Goal: Use online tool/utility: Utilize a website feature to perform a specific function

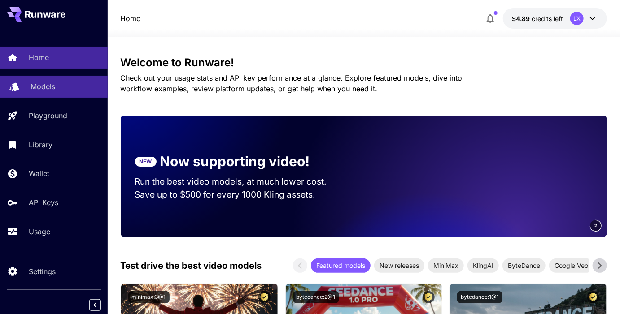
click at [54, 89] on p "Models" at bounding box center [42, 86] width 25 height 11
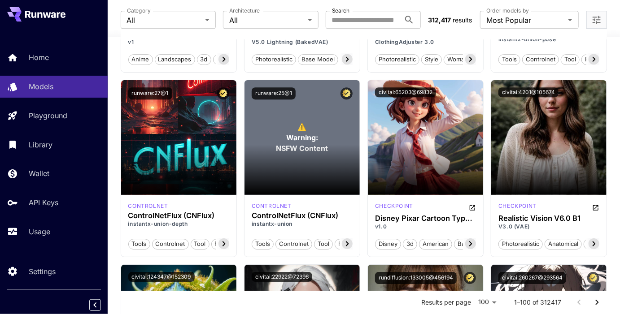
scroll to position [4321, 0]
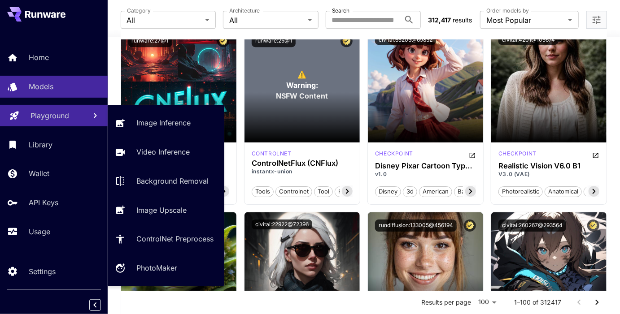
click at [67, 122] on link "Playground" at bounding box center [54, 116] width 108 height 22
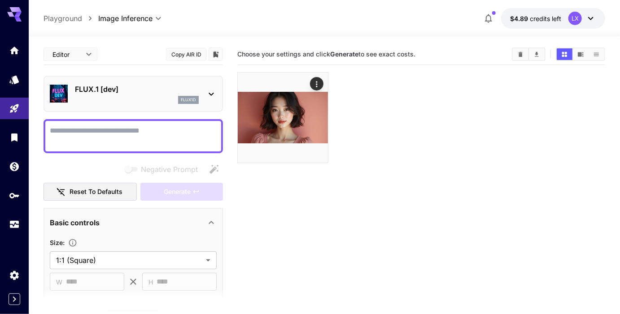
click at [160, 91] on p "FLUX.1 [dev]" at bounding box center [137, 89] width 124 height 11
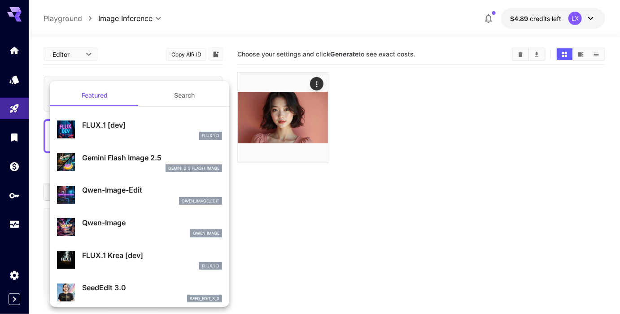
click at [134, 163] on div "Gemini Flash Image 2.5 gemini_2_5_flash_image" at bounding box center [152, 162] width 140 height 20
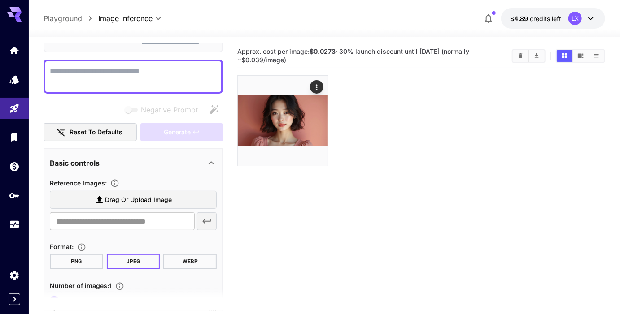
scroll to position [73, 0]
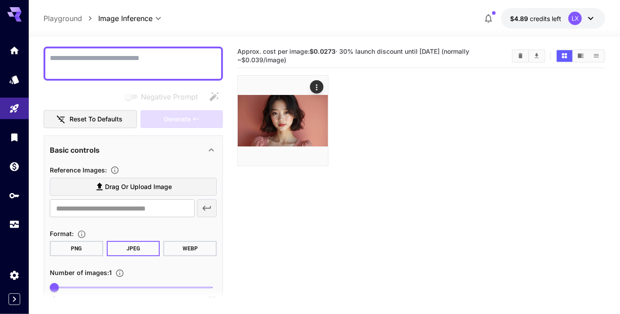
click at [249, 208] on section "Approx. cost per image: $0.0273 · 30% launch discount until [DATE] (normally ~$…" at bounding box center [421, 201] width 368 height 314
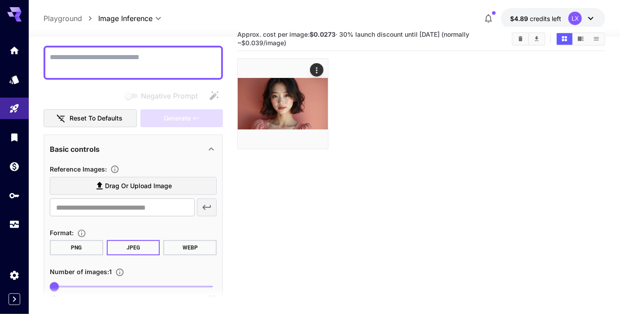
scroll to position [0, 0]
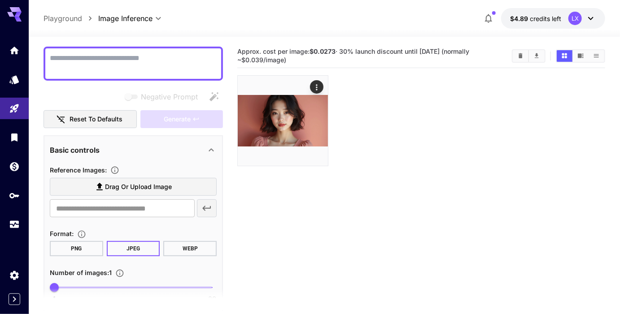
click at [277, 209] on section "Approx. cost per image: $0.0273 · 30% launch discount until [DATE] (normally ~$…" at bounding box center [421, 201] width 368 height 314
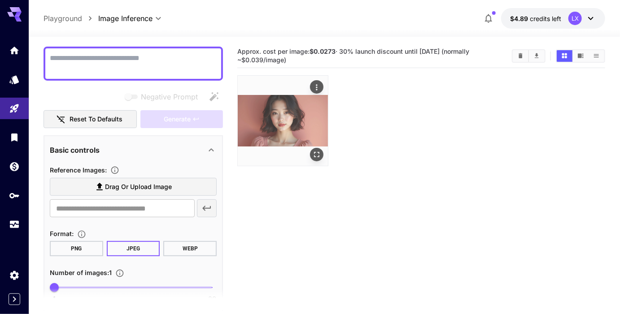
click at [301, 119] on img at bounding box center [283, 121] width 90 height 90
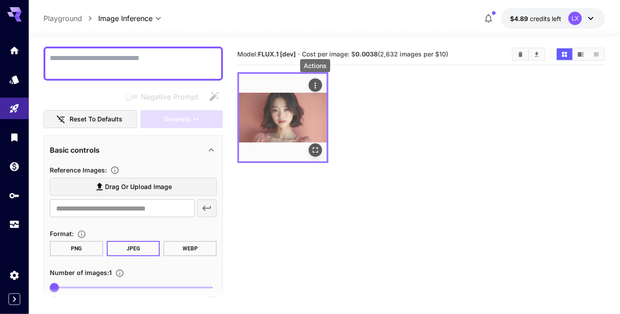
click at [316, 87] on icon "Actions" at bounding box center [315, 85] width 9 height 9
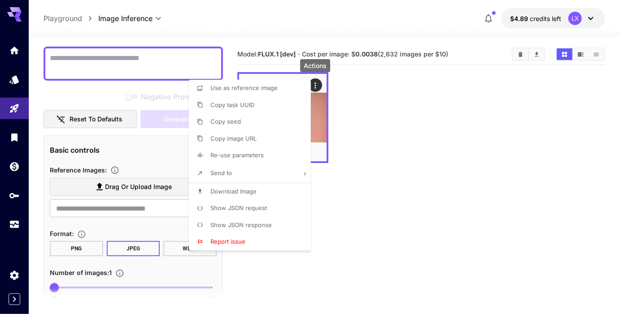
click at [355, 155] on div at bounding box center [310, 157] width 620 height 314
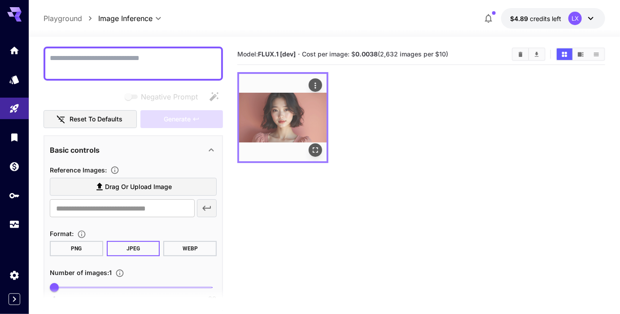
click at [314, 149] on icon "Open in fullscreen" at bounding box center [315, 150] width 9 height 9
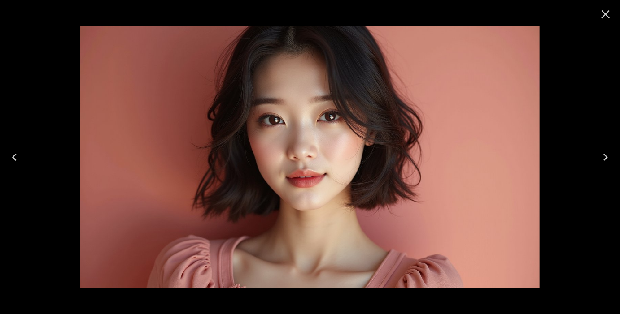
click at [604, 14] on icon "Close" at bounding box center [605, 14] width 14 height 14
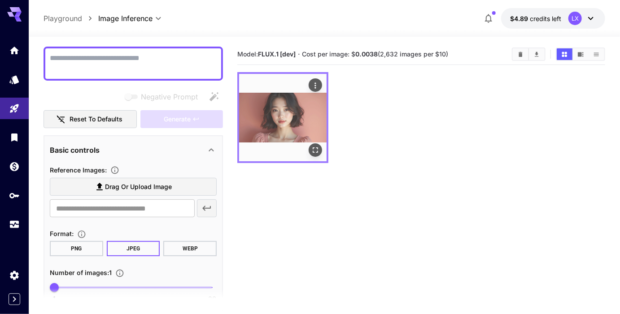
click at [307, 112] on img at bounding box center [282, 117] width 87 height 87
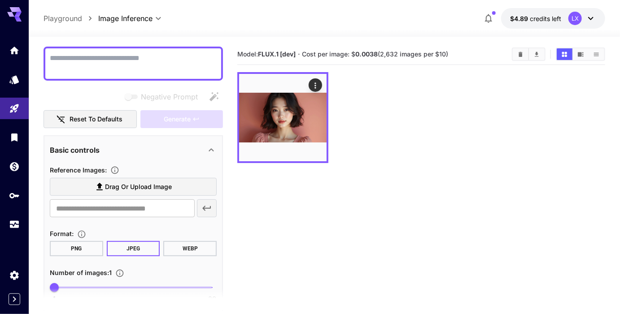
click at [386, 114] on div at bounding box center [421, 117] width 368 height 91
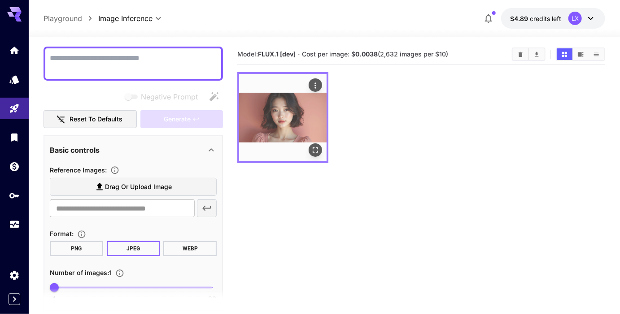
click at [296, 120] on img at bounding box center [282, 117] width 87 height 87
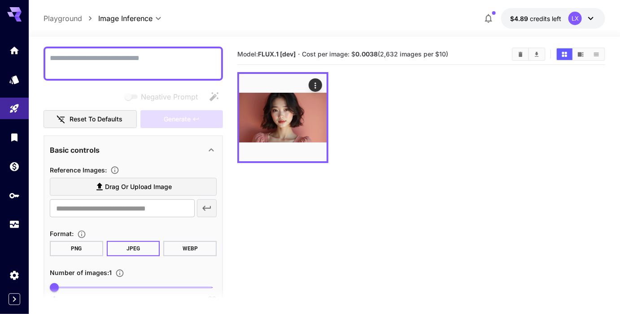
scroll to position [139, 0]
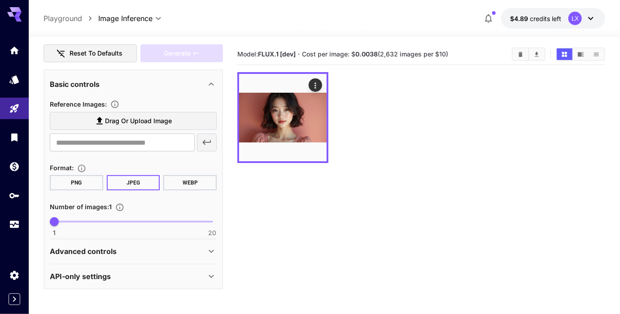
click at [154, 250] on div "Advanced controls" at bounding box center [128, 251] width 156 height 11
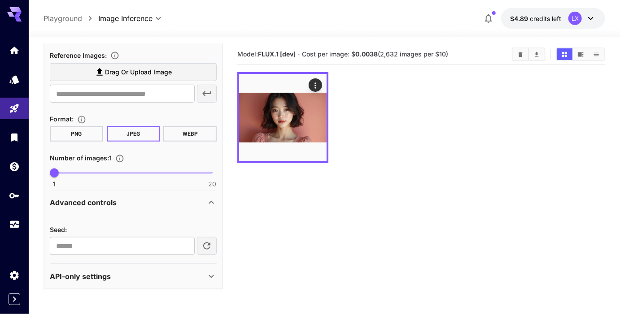
click at [168, 278] on div "API-only settings" at bounding box center [128, 276] width 156 height 11
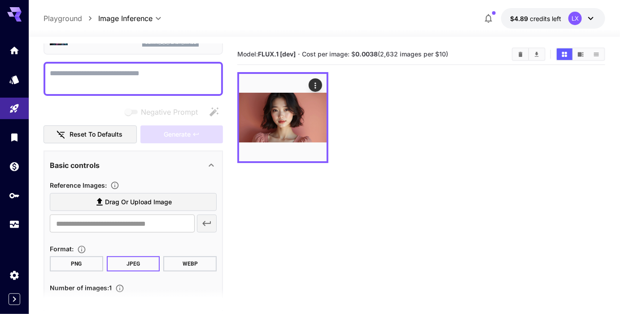
scroll to position [0, 0]
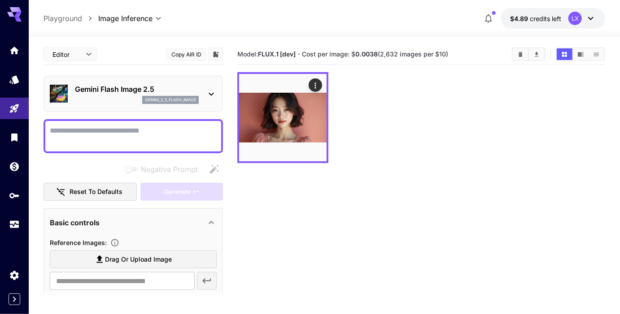
click at [80, 55] on body "**********" at bounding box center [310, 192] width 620 height 385
click at [81, 81] on li "JSON" at bounding box center [71, 89] width 54 height 16
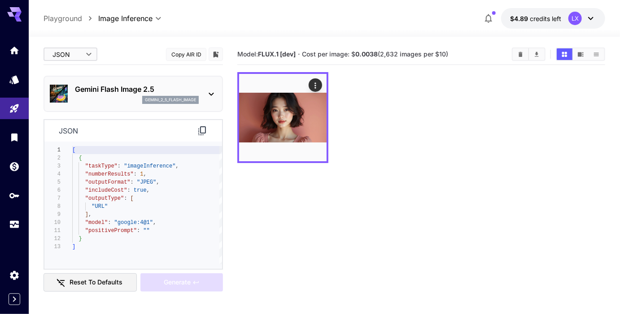
click at [81, 51] on body "**********" at bounding box center [310, 192] width 620 height 385
click at [80, 100] on span "cURL" at bounding box center [70, 105] width 39 height 11
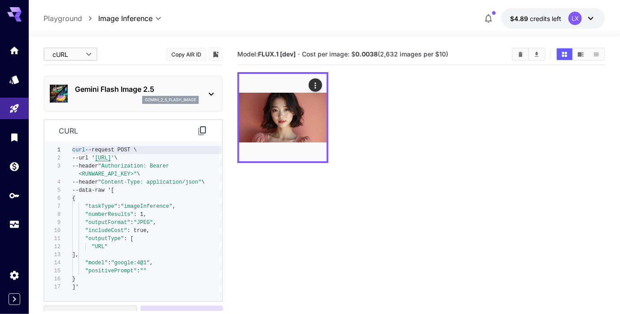
click at [82, 54] on body "**********" at bounding box center [310, 192] width 620 height 385
click at [82, 70] on span "Editor" at bounding box center [70, 72] width 39 height 11
type input "****"
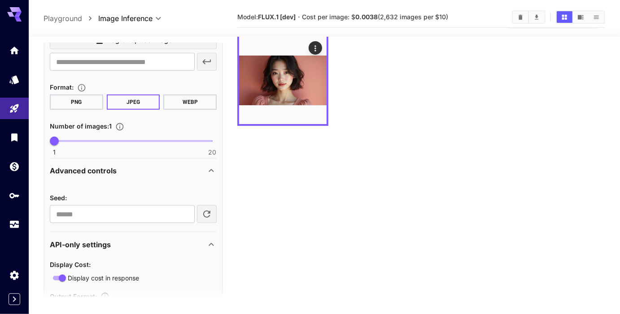
scroll to position [210, 0]
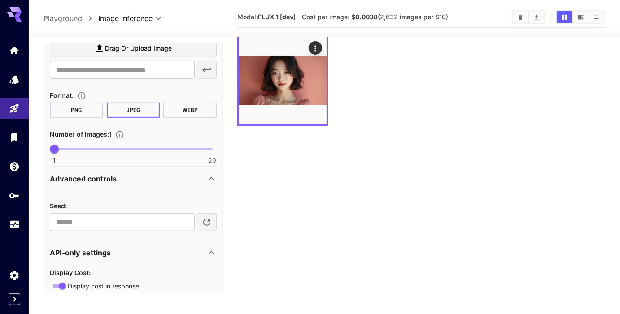
click at [211, 179] on icon at bounding box center [211, 179] width 11 height 11
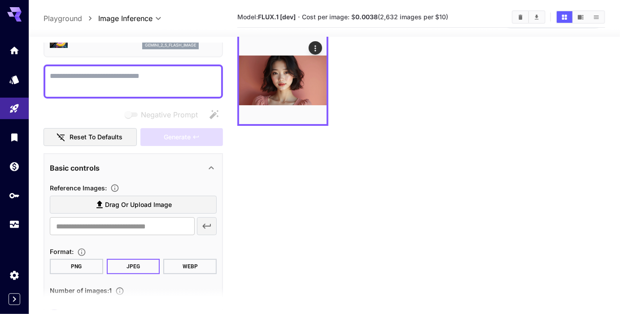
scroll to position [58, 0]
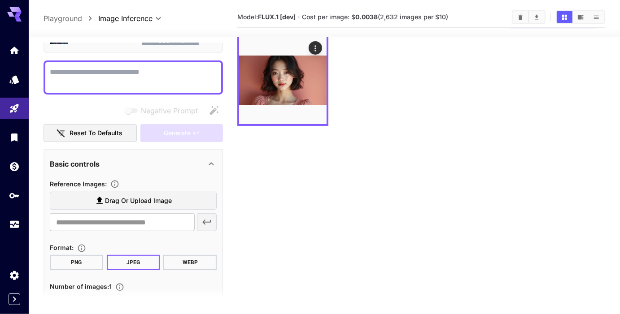
click at [139, 204] on span "Drag or upload image" at bounding box center [138, 201] width 67 height 11
click at [0, 0] on input "Drag or upload image" at bounding box center [0, 0] width 0 height 0
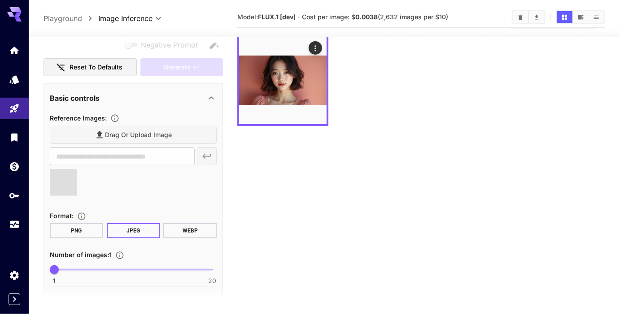
scroll to position [147, 0]
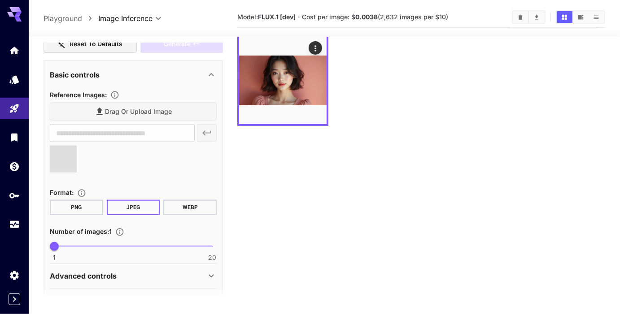
type input "**********"
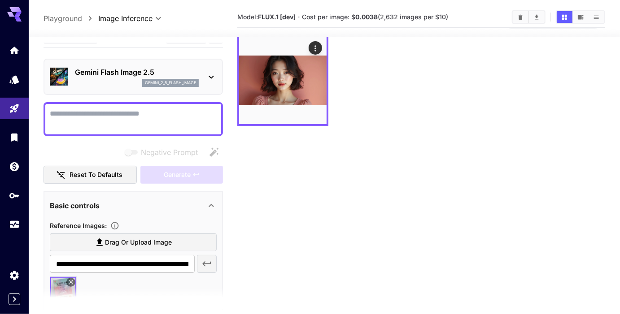
scroll to position [0, 0]
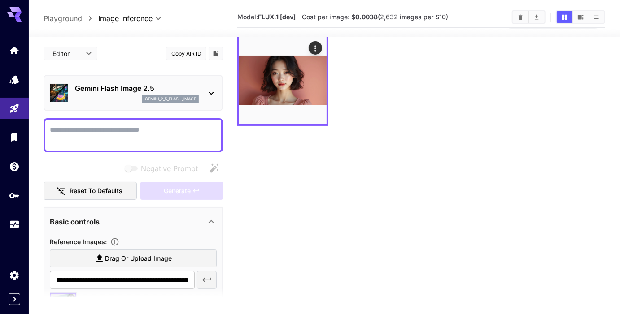
click at [125, 132] on textarea "Negative Prompt" at bounding box center [133, 136] width 167 height 22
type textarea "*"
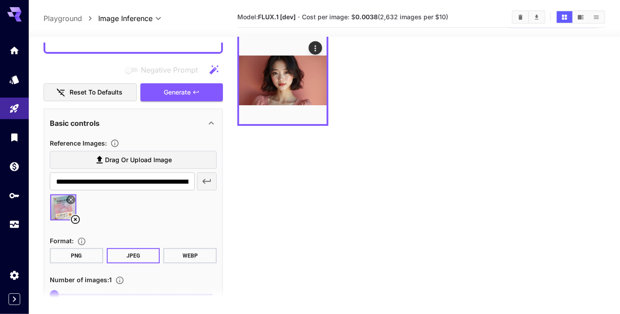
scroll to position [86, 0]
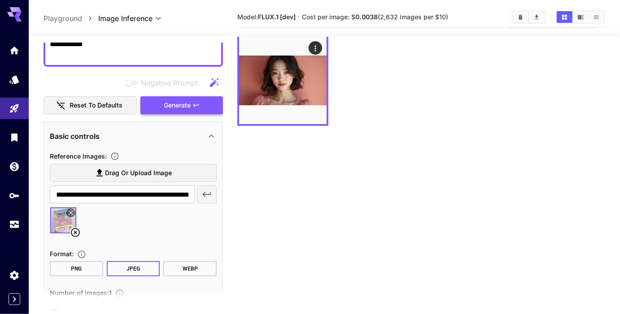
type textarea "**********"
click at [185, 105] on span "Generate" at bounding box center [177, 105] width 27 height 11
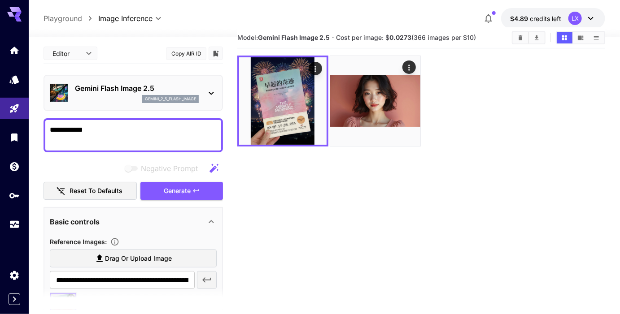
scroll to position [0, 0]
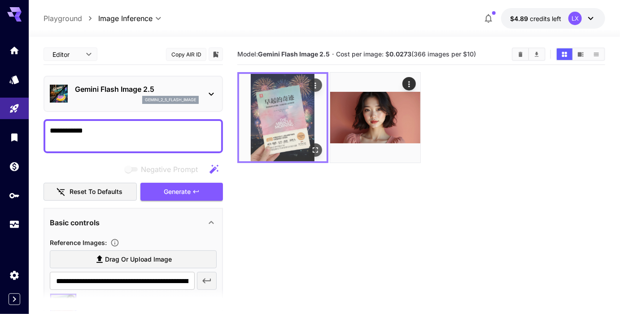
click at [317, 148] on icon "Open in fullscreen" at bounding box center [315, 150] width 5 height 5
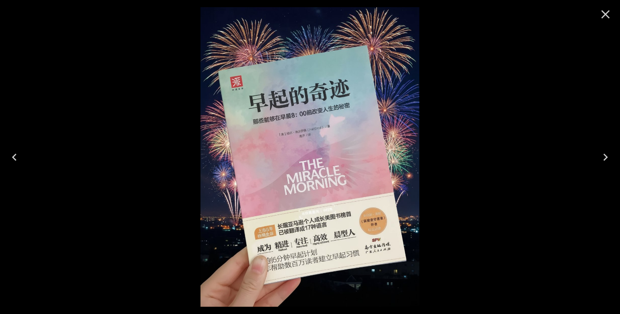
click at [606, 15] on icon "Close" at bounding box center [605, 14] width 9 height 9
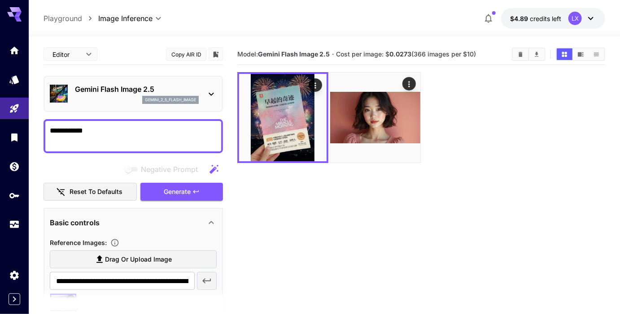
click at [301, 237] on section "Model: Gemini Flash Image 2.5 · Cost per image: $ 0.0273 (366 images per $10)" at bounding box center [421, 201] width 368 height 314
click at [336, 198] on section "Model: Gemini Flash Image 2.5 · Cost per image: $ 0.0273 (366 images per $10)" at bounding box center [421, 201] width 368 height 314
